Goal: Task Accomplishment & Management: Use online tool/utility

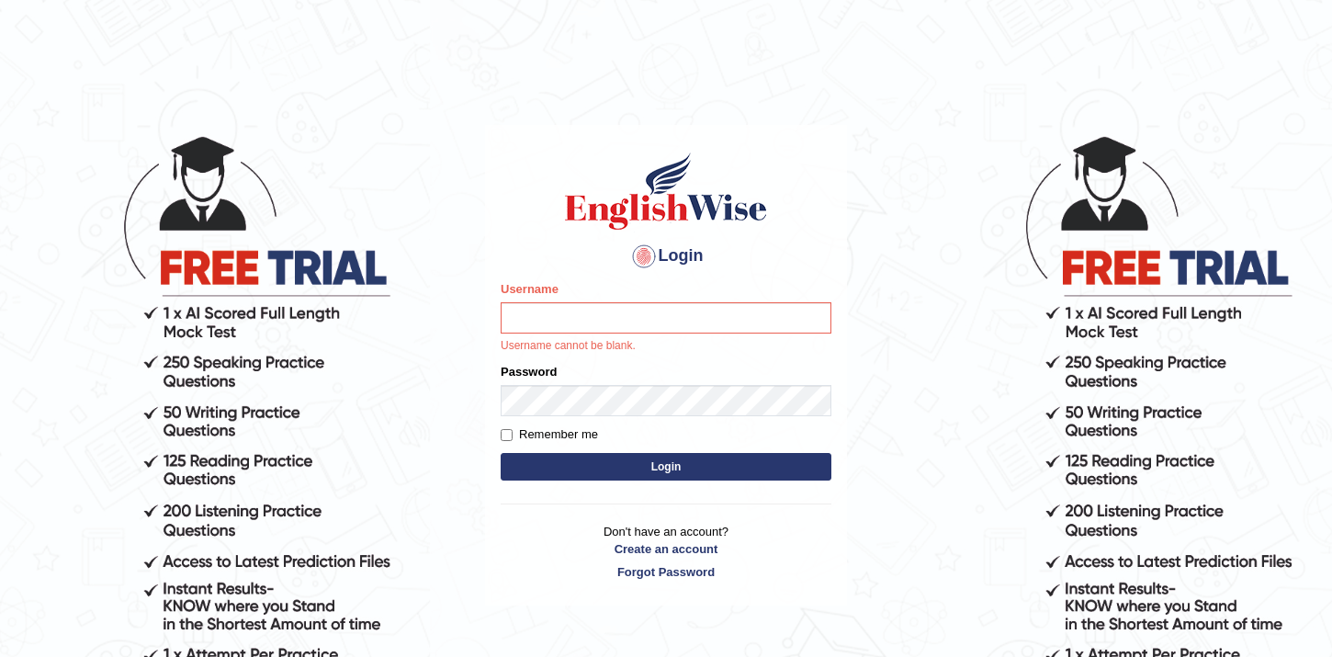
click at [617, 343] on p "Username cannot be blank." at bounding box center [666, 346] width 331 height 17
click at [604, 323] on input "Username" at bounding box center [666, 317] width 331 height 31
type input "hamnarashid"
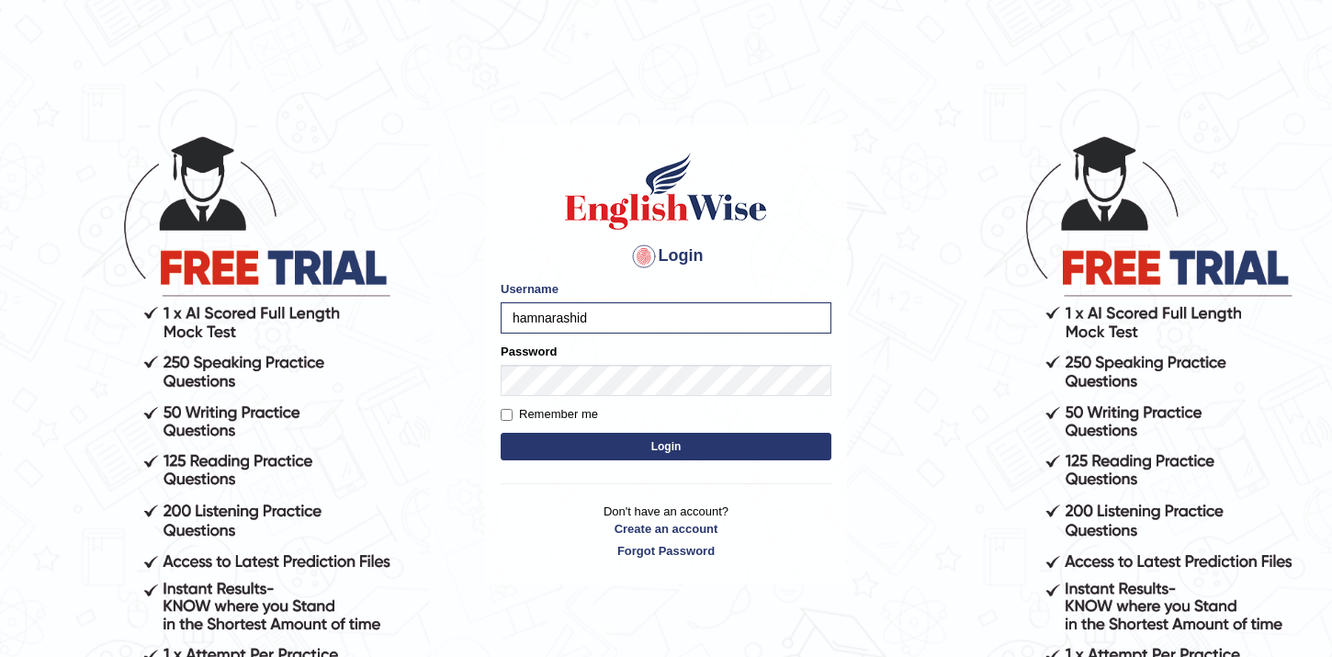
click at [580, 396] on form "Please fix the following errors: Username hamnarashid Password Remember me Login" at bounding box center [666, 372] width 331 height 185
click at [501, 433] on button "Login" at bounding box center [666, 447] width 331 height 28
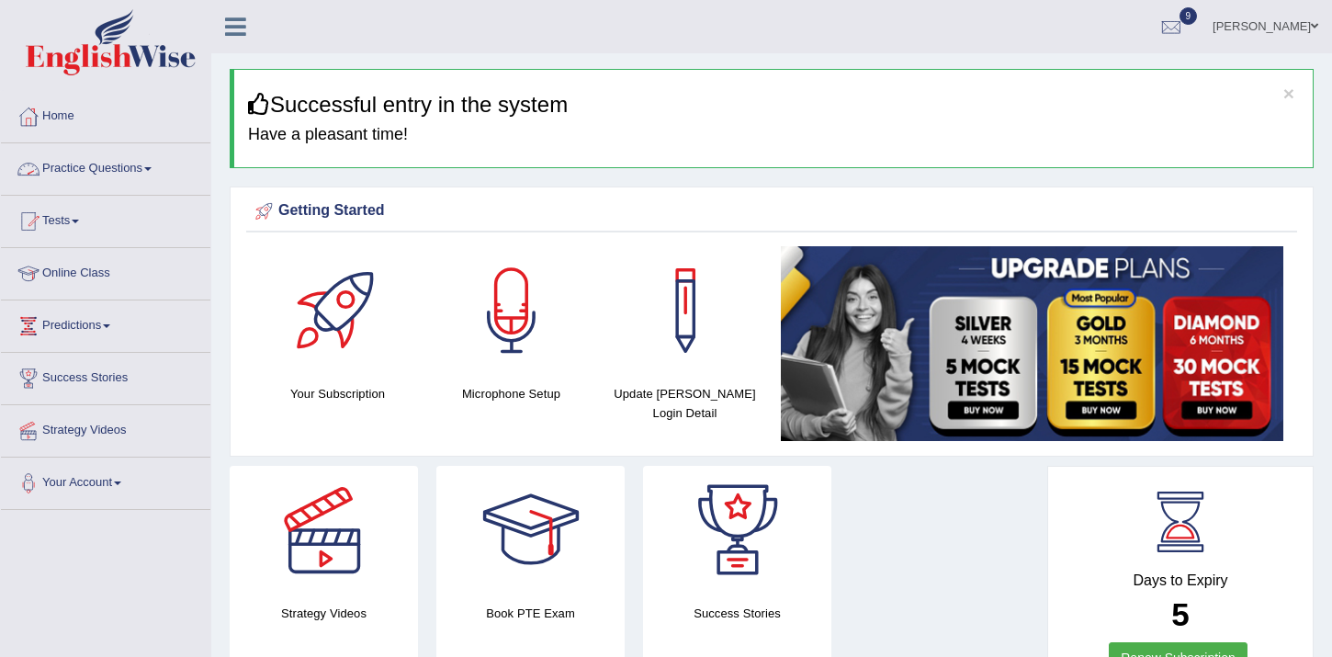
click at [59, 210] on link "Tests" at bounding box center [106, 219] width 210 height 46
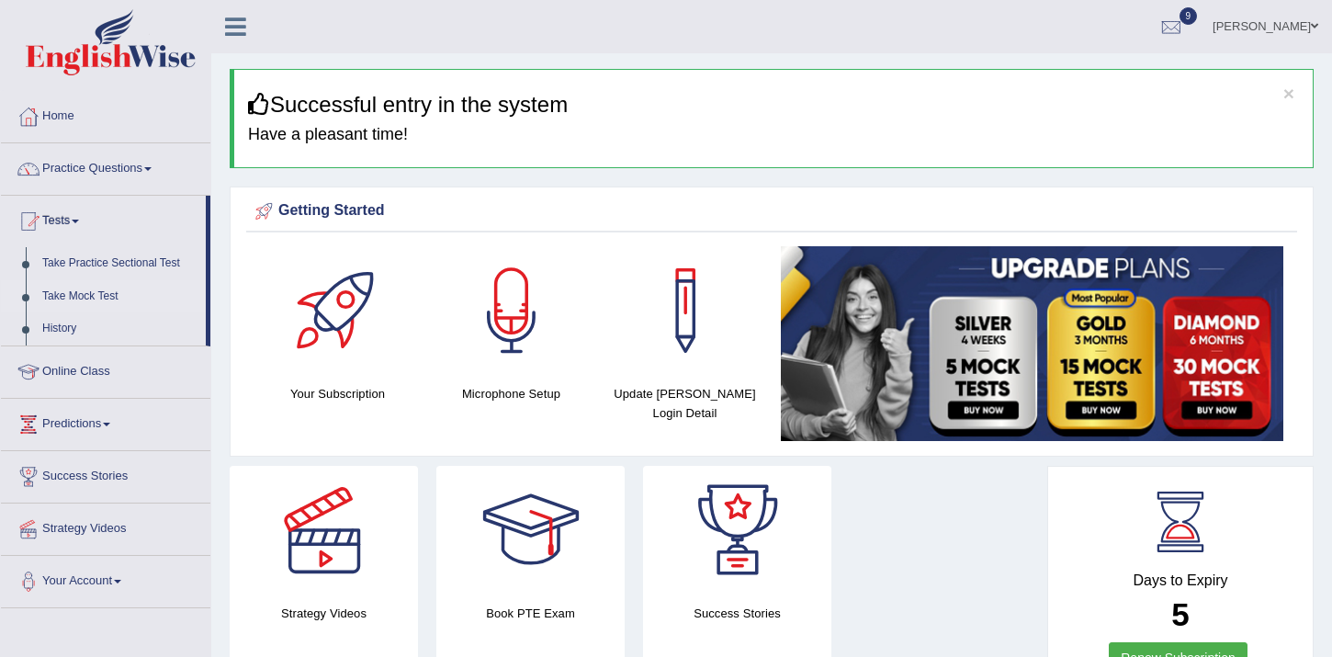
click at [93, 291] on link "Take Mock Test" at bounding box center [120, 296] width 172 height 33
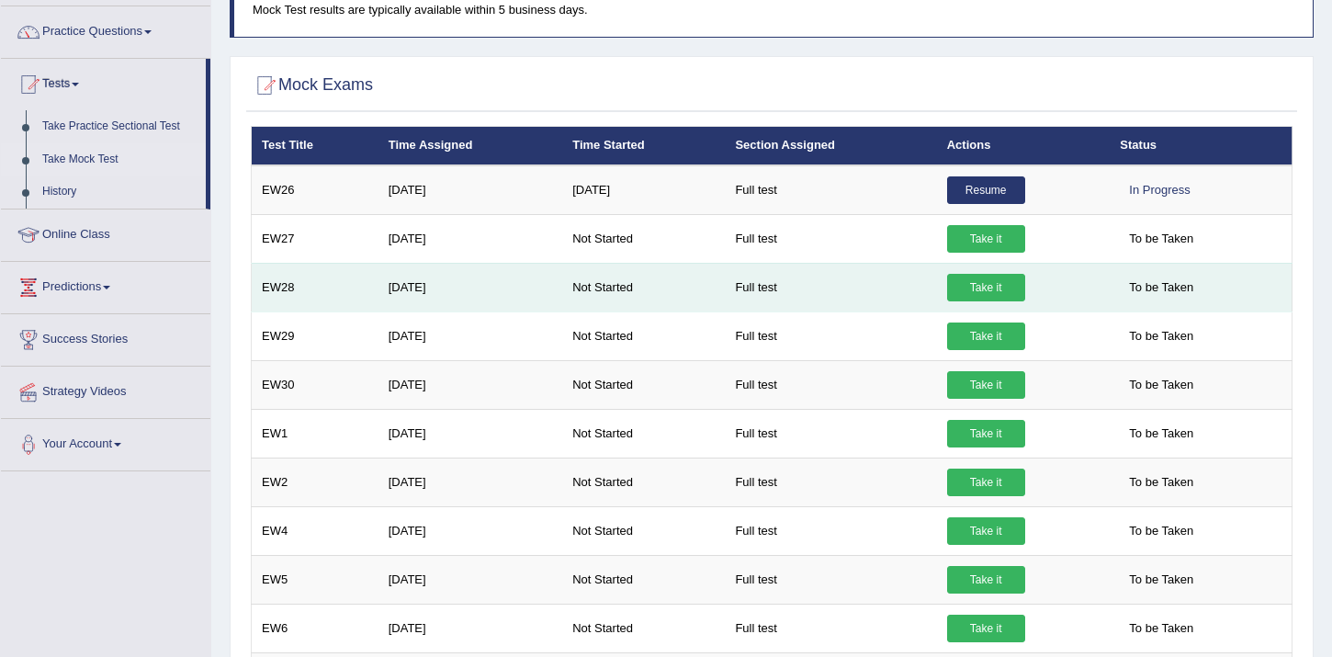
scroll to position [150, 0]
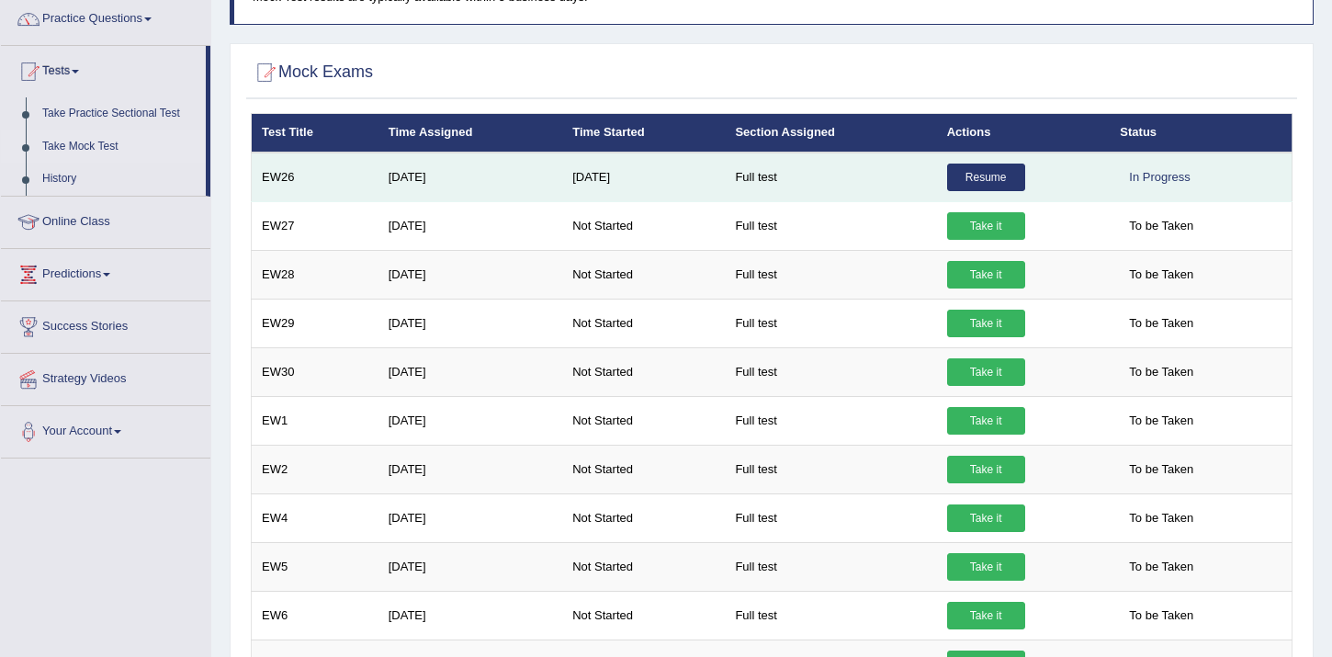
click at [986, 181] on link "Resume" at bounding box center [986, 178] width 78 height 28
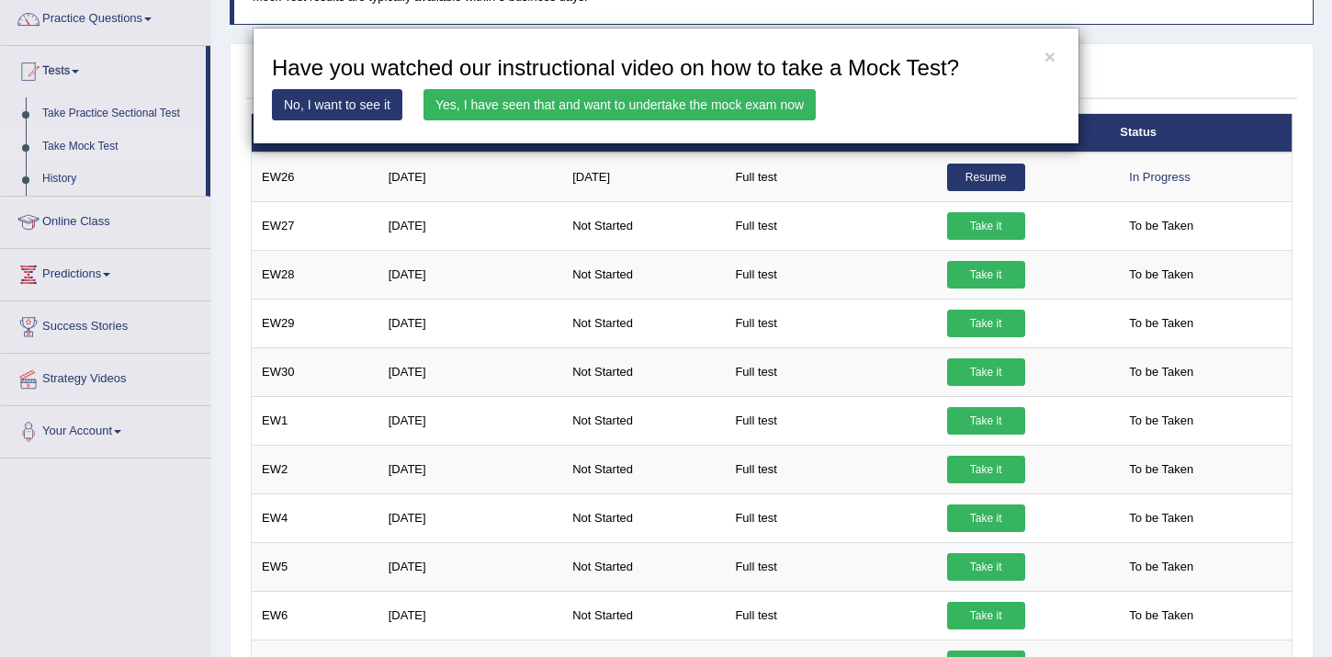
click at [753, 107] on link "Yes, I have seen that and want to undertake the mock exam now" at bounding box center [620, 104] width 392 height 31
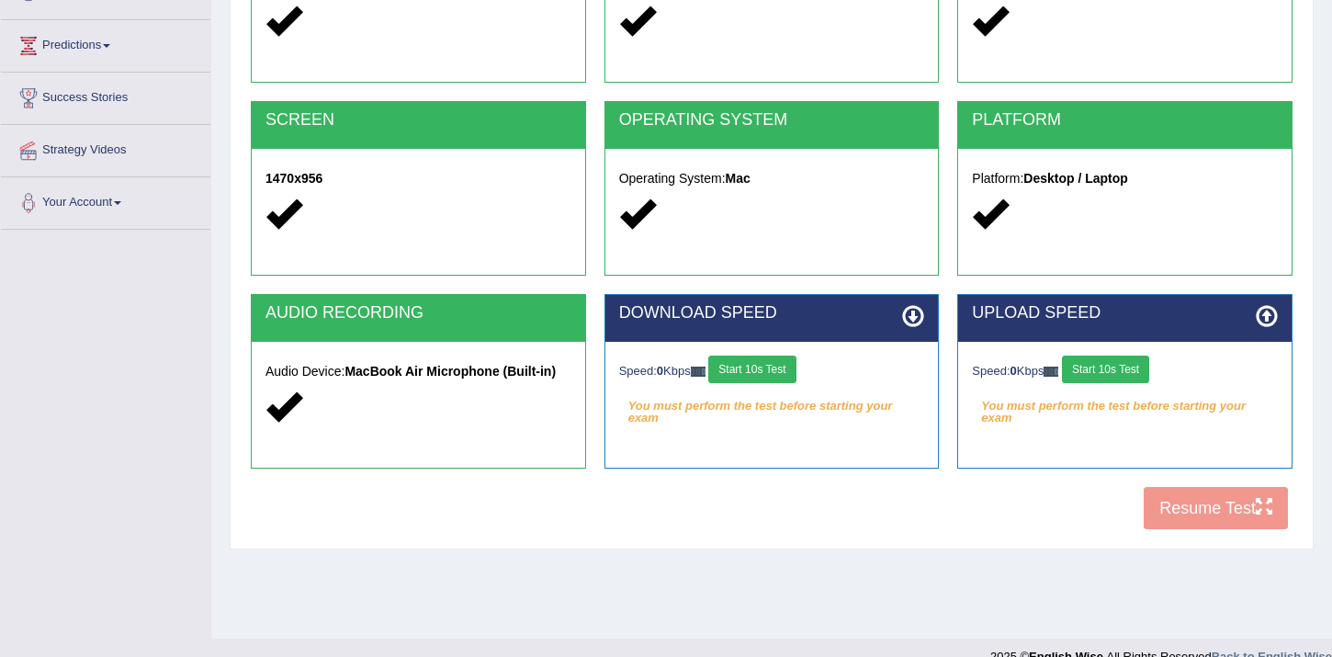
scroll to position [308, 0]
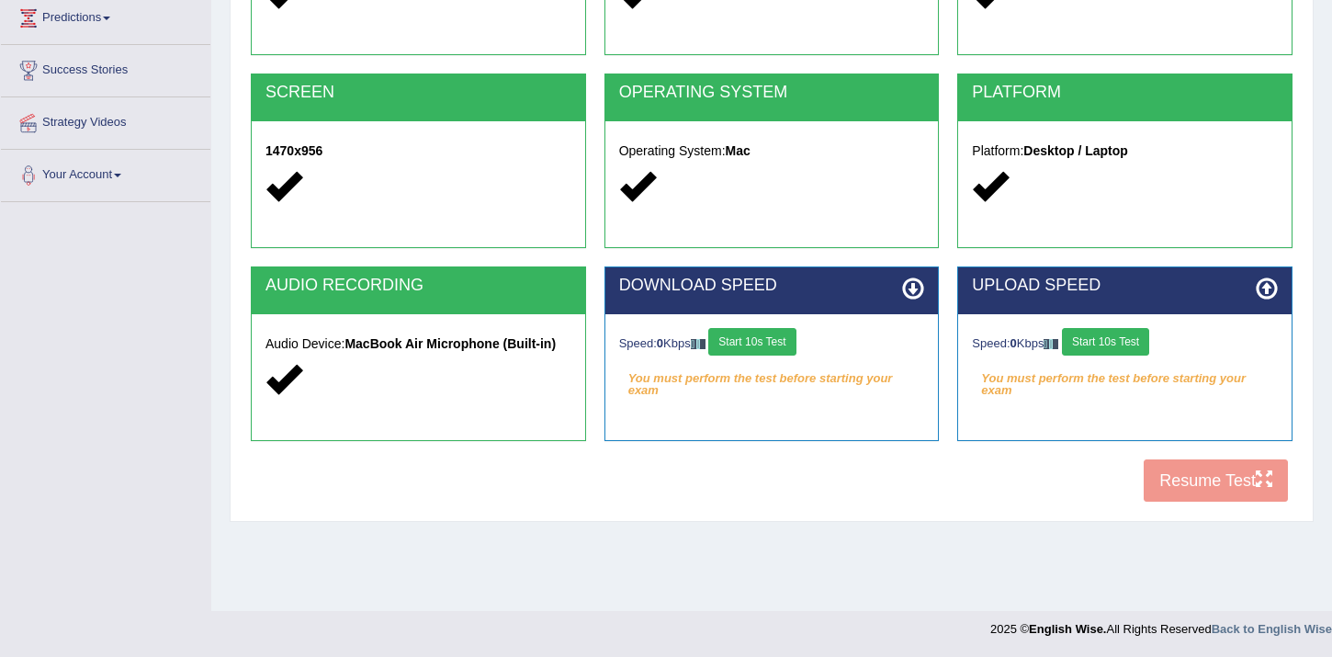
click at [742, 342] on button "Start 10s Test" at bounding box center [751, 342] width 87 height 28
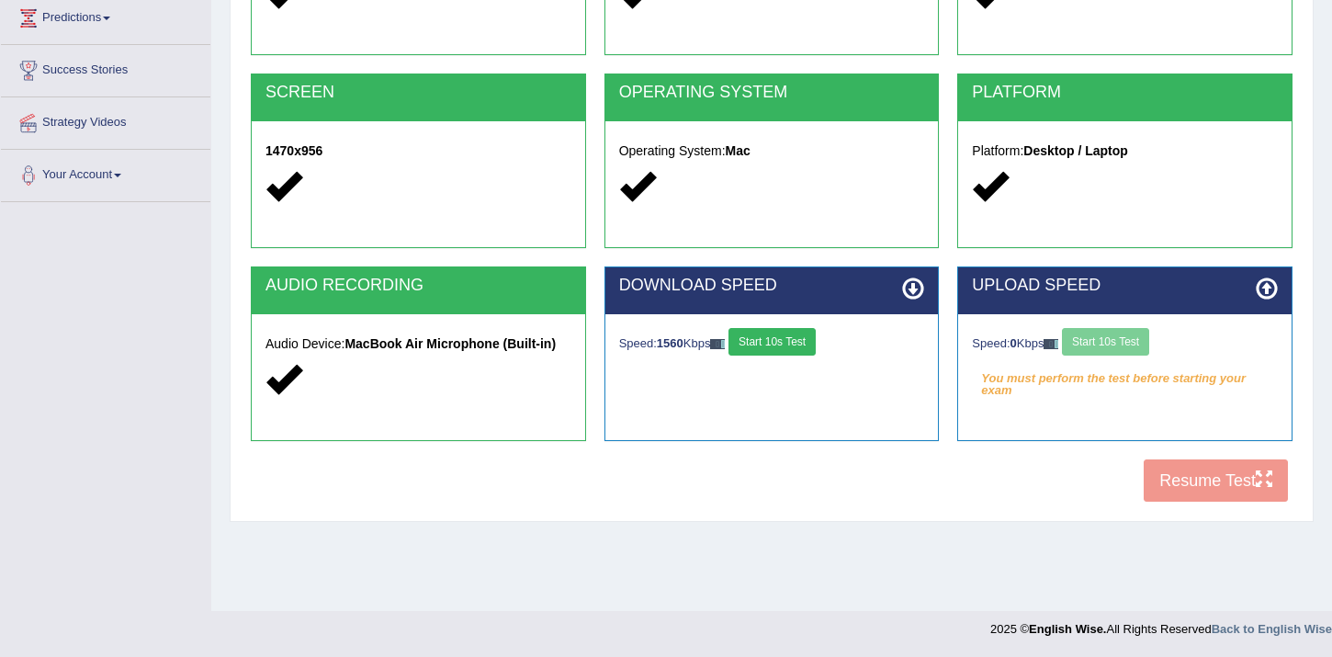
click at [1105, 341] on div "Speed: 0 Kbps Start 10s Test" at bounding box center [1125, 344] width 306 height 32
click at [1103, 344] on button "Start 10s Test" at bounding box center [1105, 342] width 87 height 28
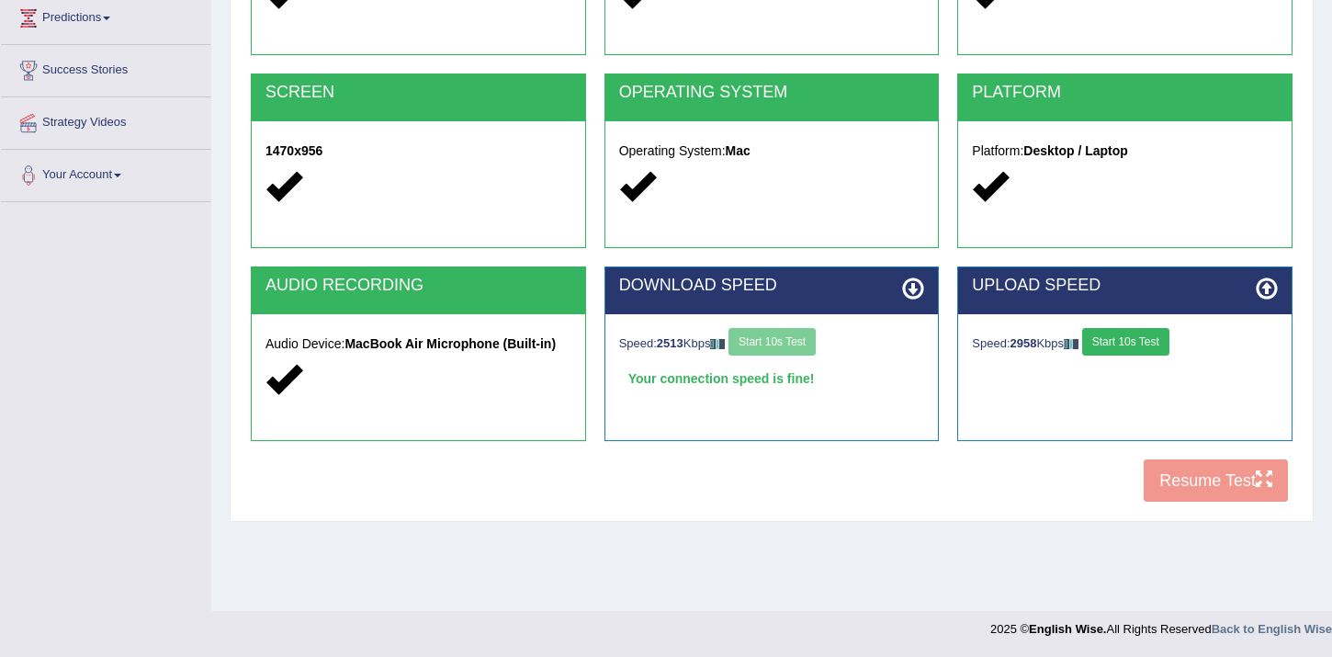
click at [1188, 491] on div "COOKIES Cookies Enabled JAVASCRIPT Javascript Enabled BROWSER Browser: Chrome S…" at bounding box center [771, 196] width 1051 height 631
click at [1142, 352] on button "Start 10s Test" at bounding box center [1125, 342] width 87 height 28
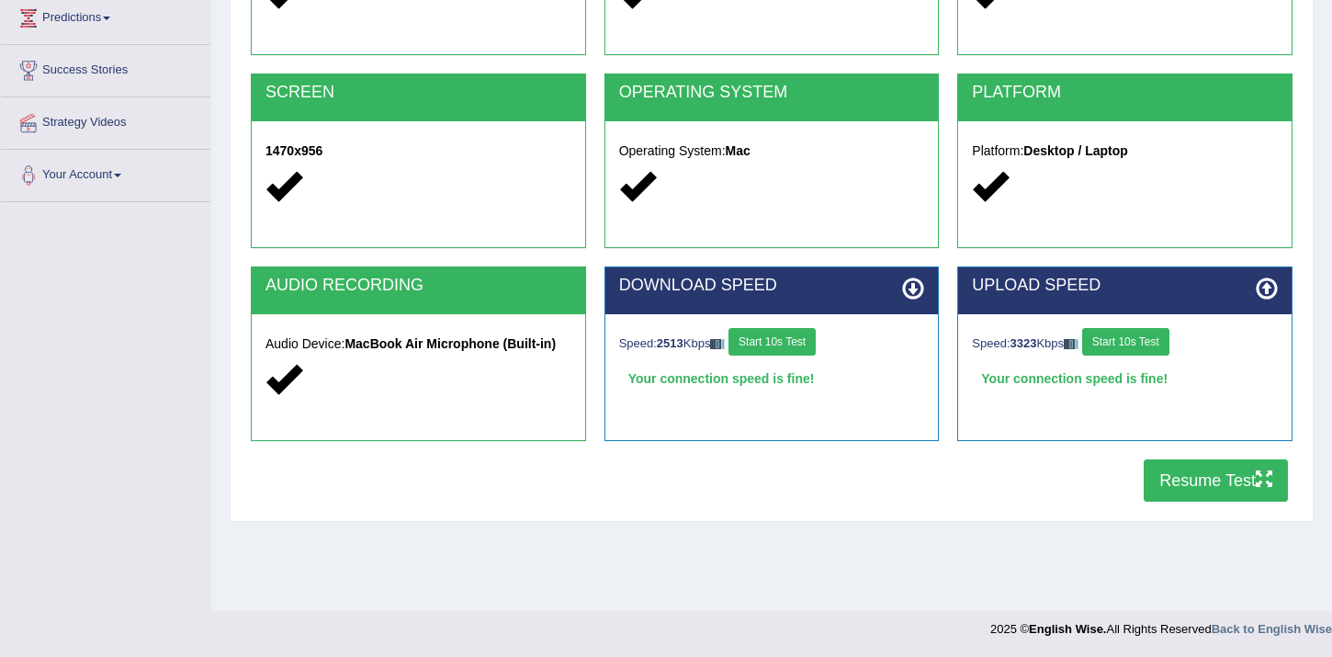
click at [1161, 475] on button "Resume Test" at bounding box center [1216, 480] width 144 height 42
